Goal: Task Accomplishment & Management: Manage account settings

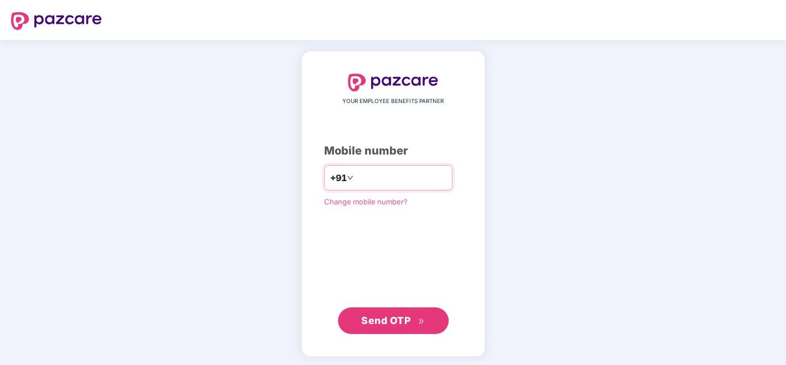
drag, startPoint x: 0, startPoint y: 0, endPoint x: 372, endPoint y: 180, distance: 413.5
click at [372, 180] on input "number" at bounding box center [401, 178] width 91 height 18
type input "**********"
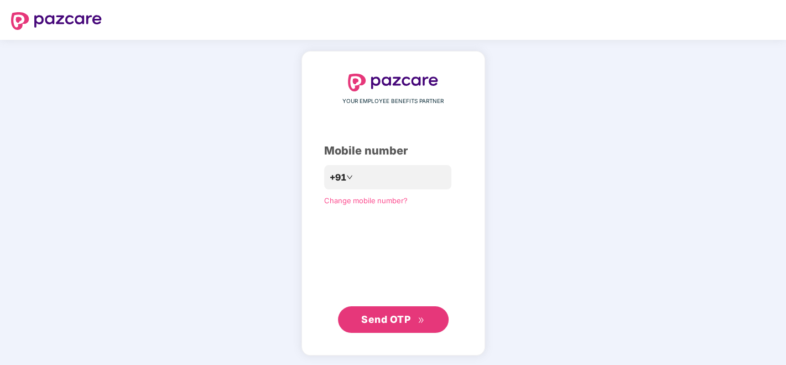
click at [409, 318] on span "Send OTP" at bounding box center [385, 319] width 49 height 12
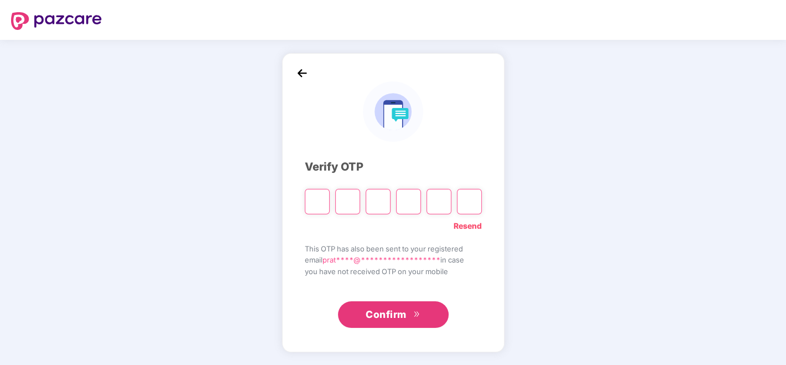
type input "*"
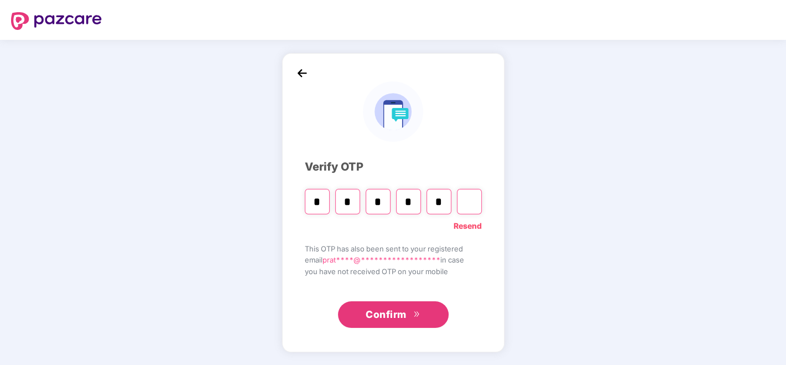
type input "*"
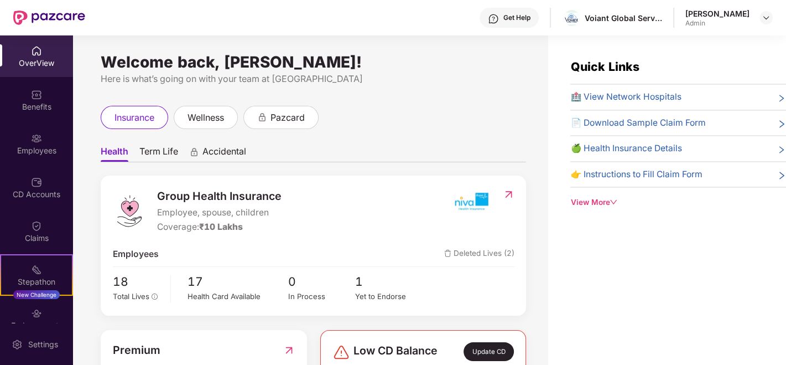
click at [162, 154] on span "Term Life" at bounding box center [158, 154] width 39 height 16
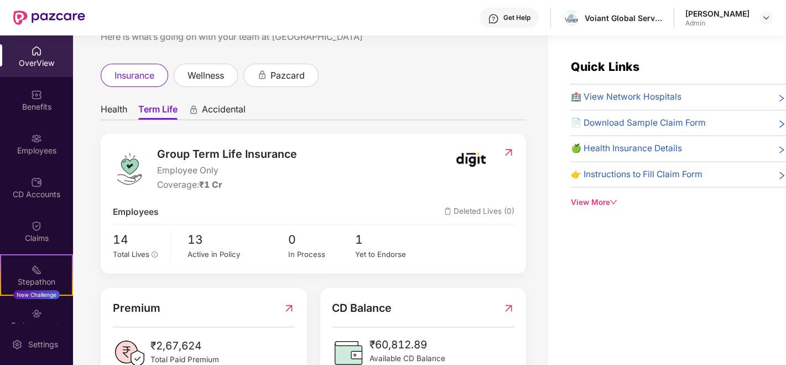
scroll to position [61, 0]
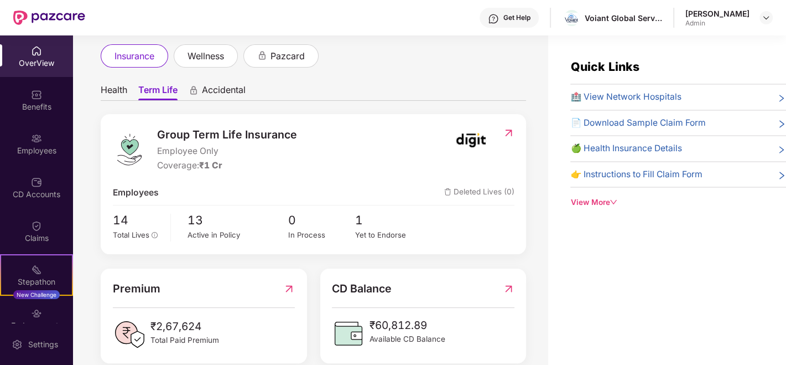
click at [118, 81] on ul "Health Term Life Accidental" at bounding box center [314, 90] width 426 height 22
click at [112, 87] on span "Health" at bounding box center [114, 92] width 27 height 16
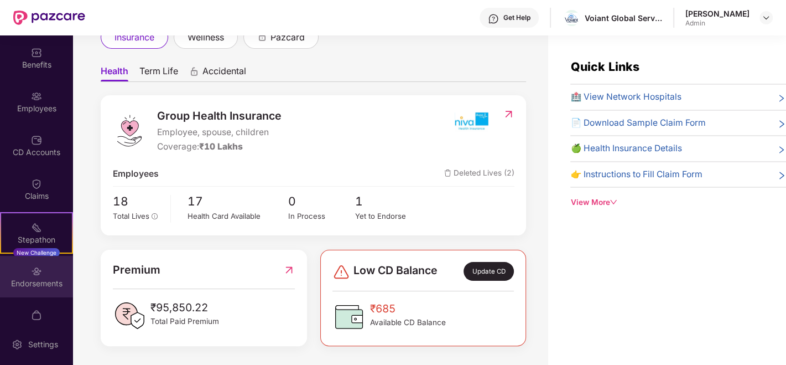
scroll to position [61, 0]
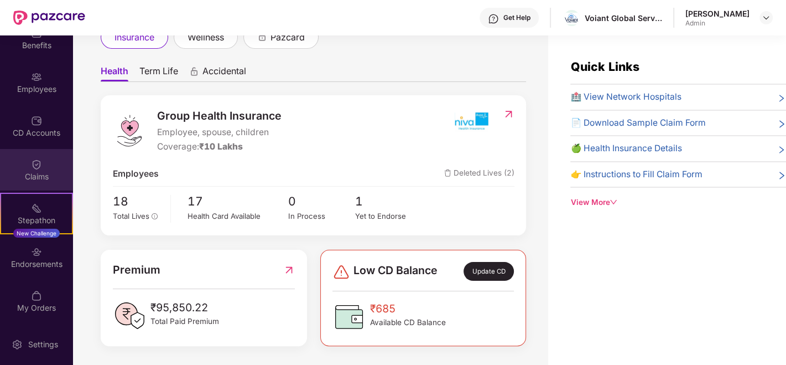
click at [37, 167] on img at bounding box center [36, 164] width 11 height 11
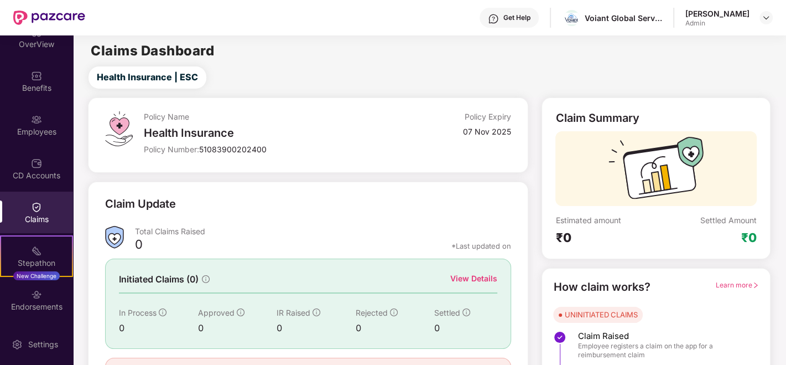
scroll to position [0, 0]
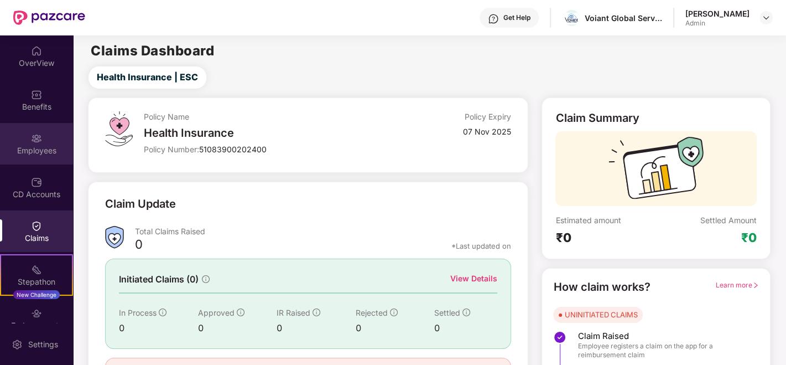
click at [31, 140] on img at bounding box center [36, 138] width 11 height 11
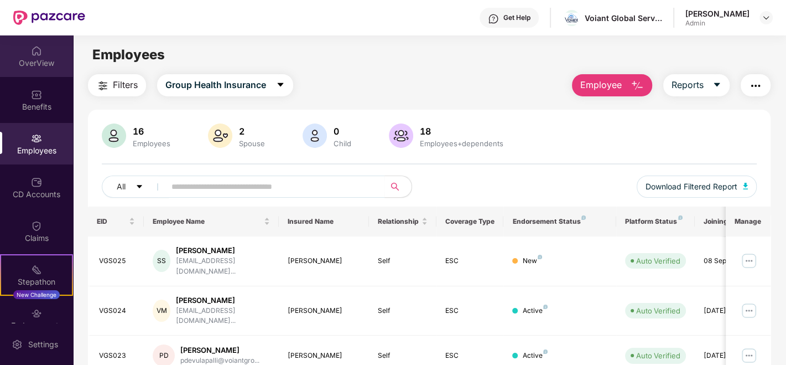
click at [34, 72] on div "OverView" at bounding box center [36, 55] width 73 height 41
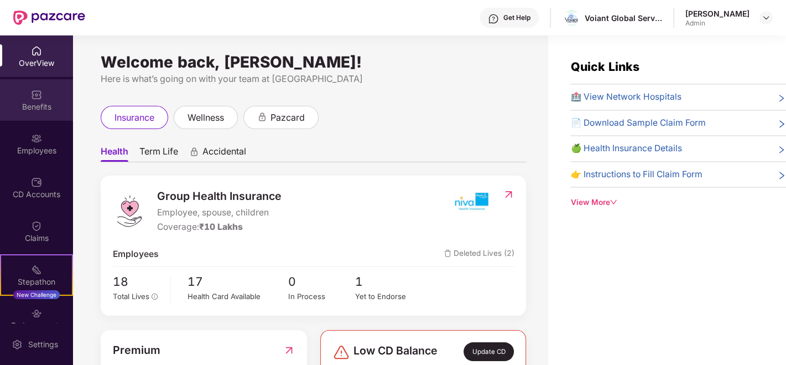
click at [41, 105] on div "Benefits" at bounding box center [36, 106] width 73 height 11
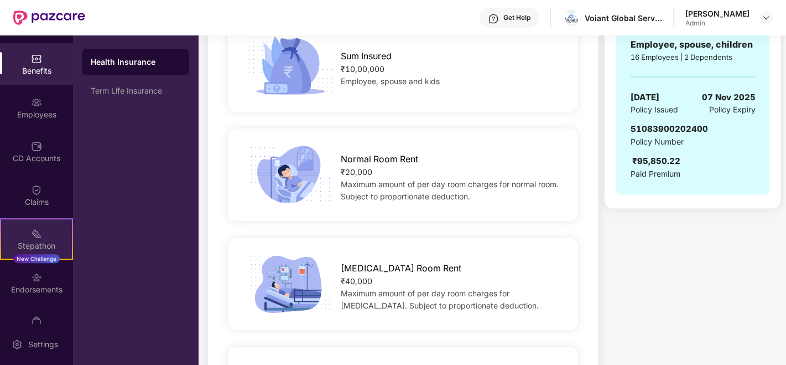
scroll to position [61, 0]
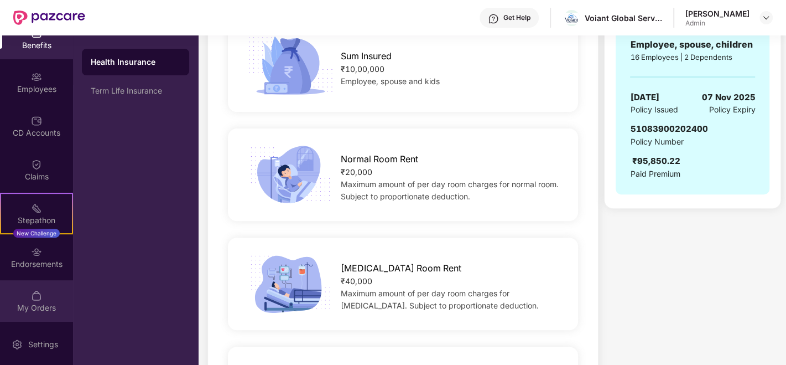
click at [29, 311] on div "My Orders" at bounding box center [36, 307] width 73 height 11
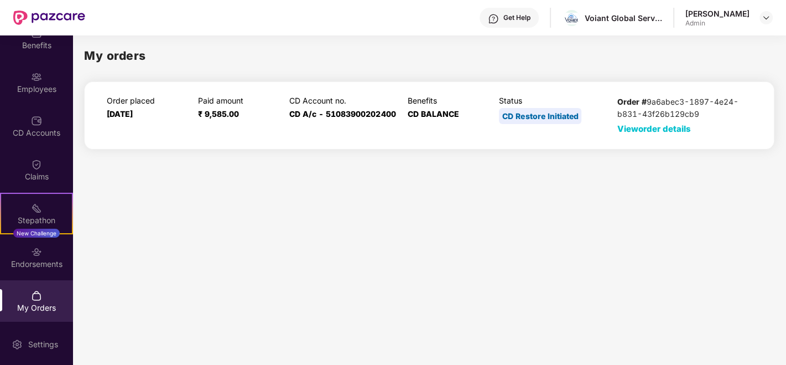
scroll to position [0, 0]
click at [31, 271] on div "Endorsements" at bounding box center [36, 256] width 73 height 41
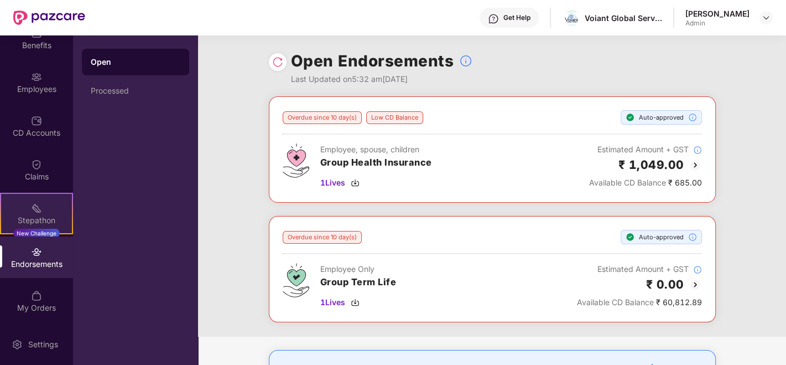
click at [1, 215] on div "Stepathon" at bounding box center [36, 220] width 71 height 11
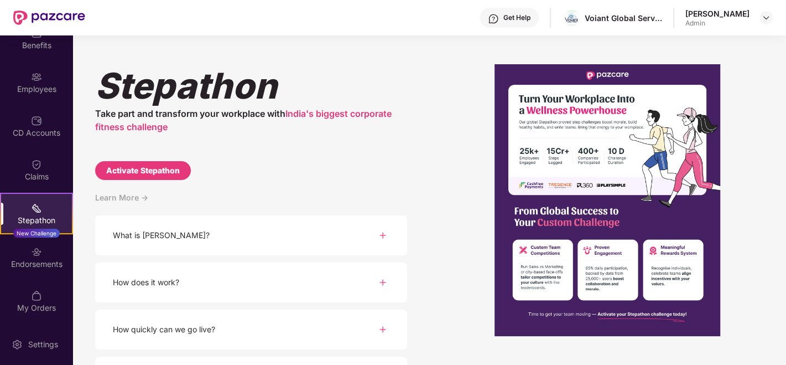
click at [33, 176] on div "Claims" at bounding box center [36, 176] width 73 height 11
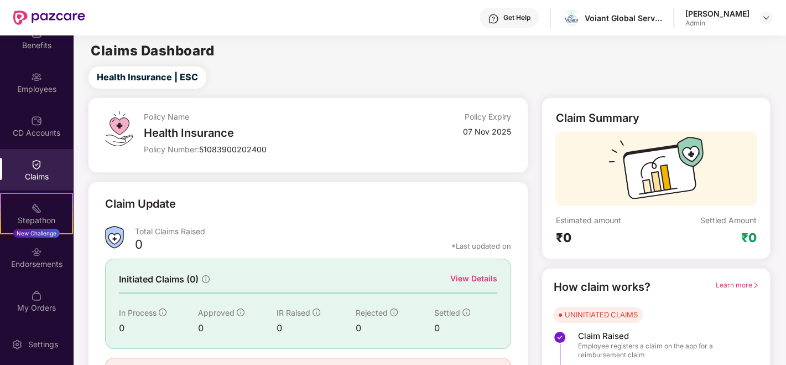
scroll to position [61, 0]
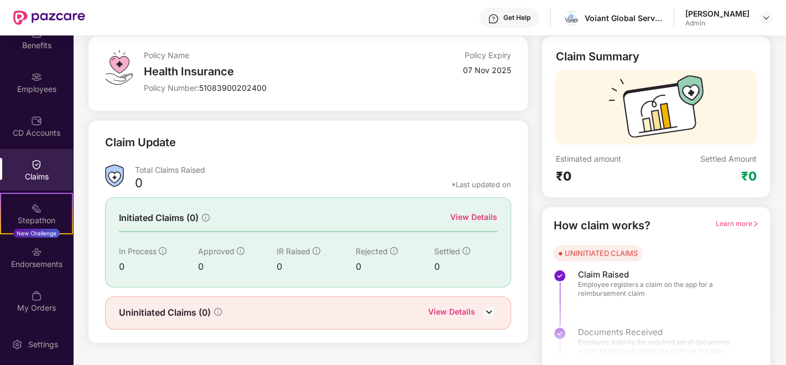
click at [492, 309] on img at bounding box center [489, 311] width 17 height 17
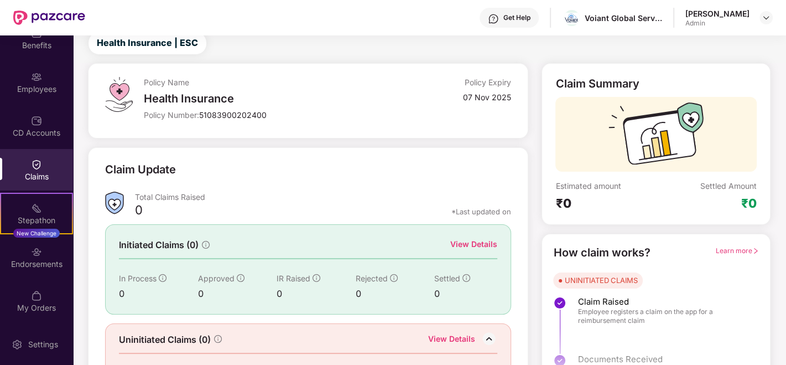
scroll to position [0, 0]
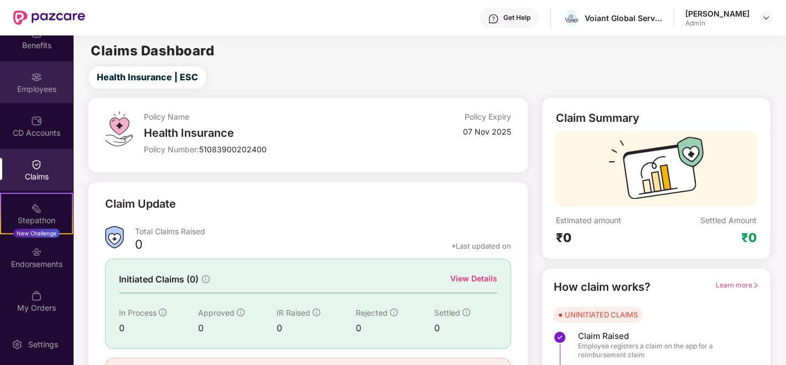
click at [41, 100] on div "Employees" at bounding box center [36, 81] width 73 height 41
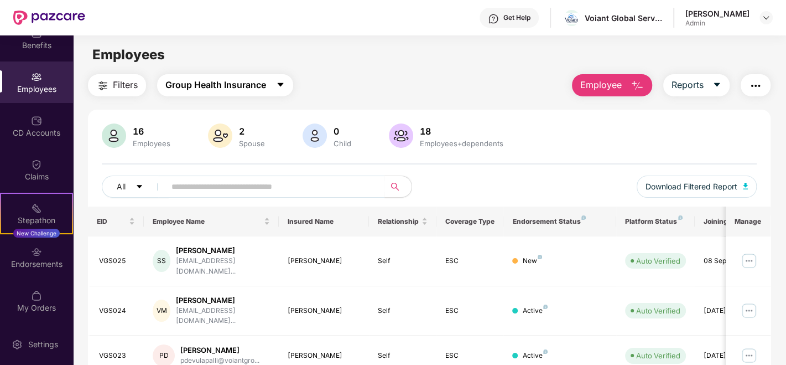
click at [221, 94] on button "Group Health Insurance" at bounding box center [225, 85] width 136 height 22
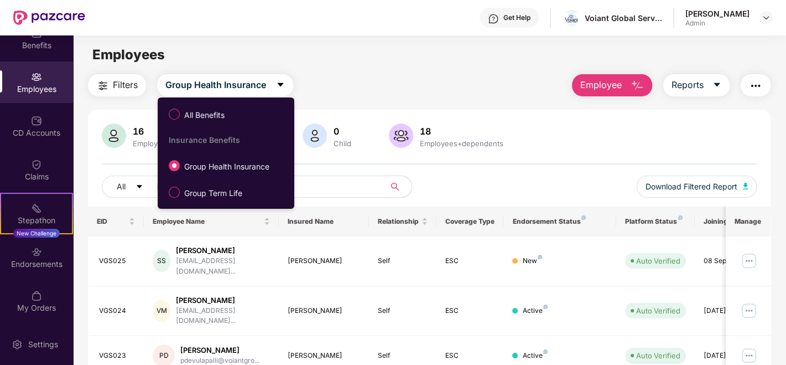
click at [417, 86] on div "Filters Group Health Insurance Employee Reports" at bounding box center [429, 85] width 683 height 22
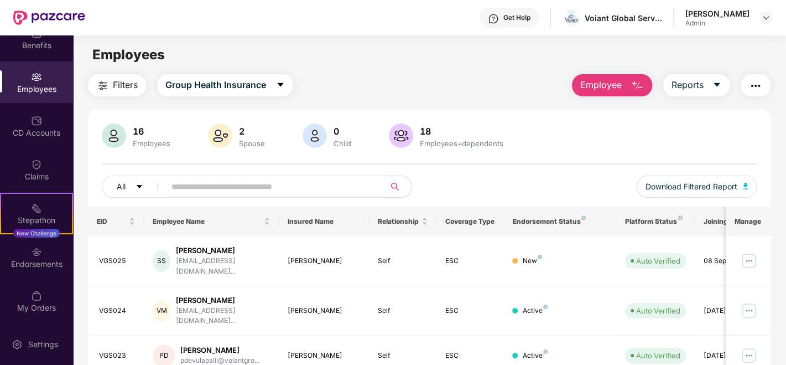
scroll to position [61, 0]
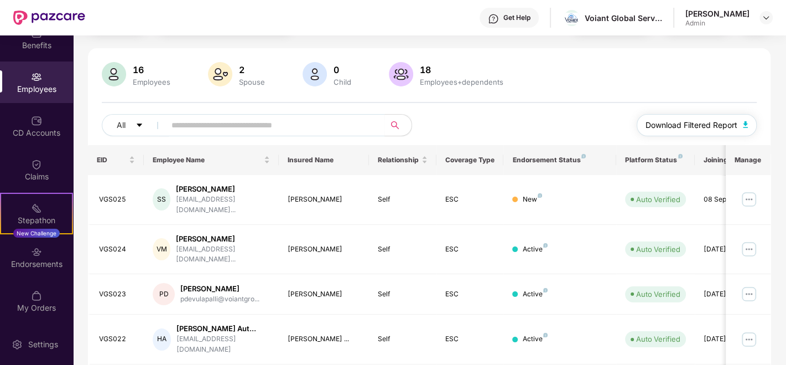
click at [736, 122] on span "Download Filtered Report" at bounding box center [692, 125] width 92 height 12
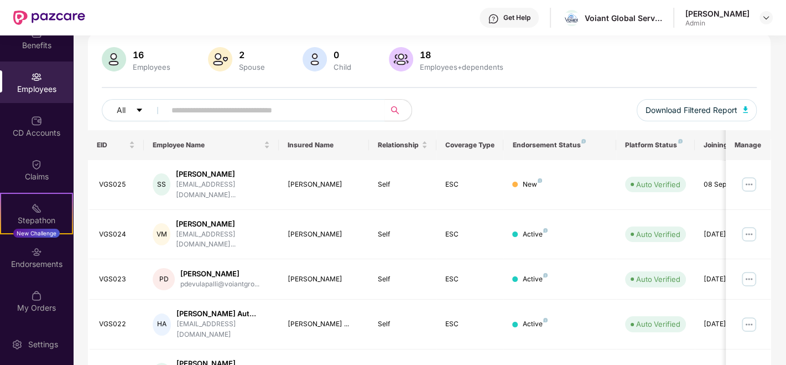
scroll to position [0, 0]
